Goal: Information Seeking & Learning: Learn about a topic

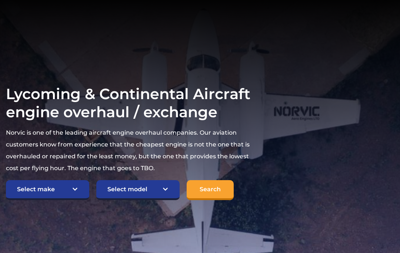
scroll to position [77, 0]
click at [78, 181] on select "Select make TCM Continental Lycoming" at bounding box center [47, 190] width 83 height 20
select select "TCM Continental"
click at [168, 185] on select "Select model American Champion 7KCAB [PERSON_NAME] Citabria IO-320-E2A Beech 23…" at bounding box center [137, 190] width 83 height 20
select select "932"
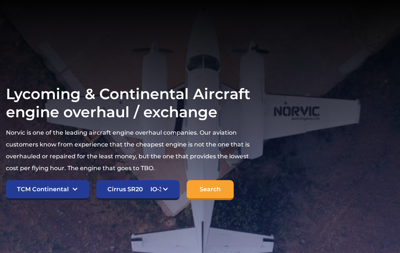
click at [215, 181] on input "Search" at bounding box center [209, 190] width 47 height 20
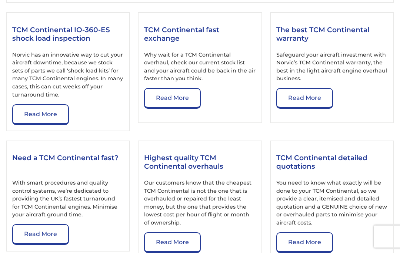
scroll to position [979, 0]
click at [169, 105] on link "Read More" at bounding box center [172, 98] width 57 height 21
